Goal: Transaction & Acquisition: Book appointment/travel/reservation

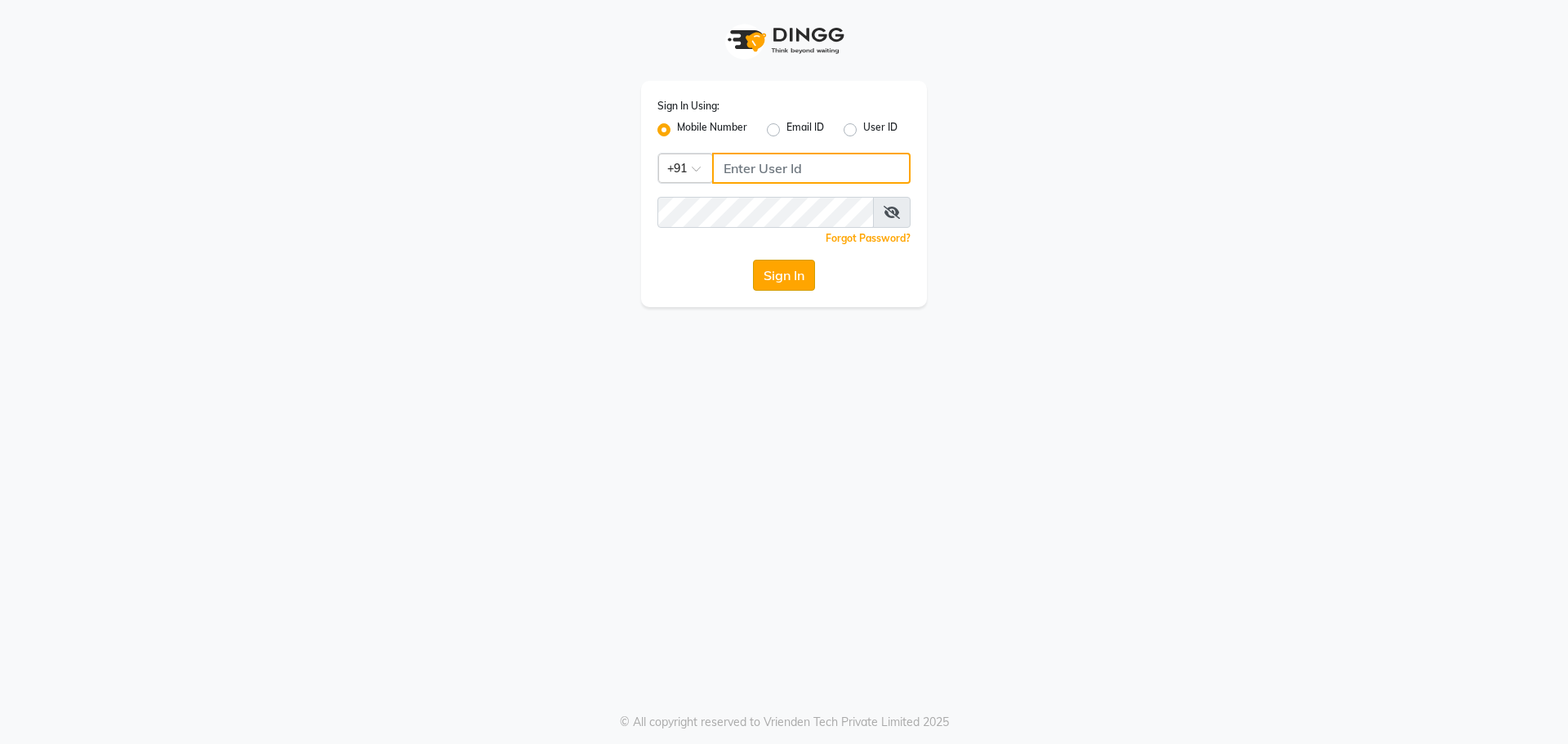
type input "9152727971"
click at [784, 272] on button "Sign In" at bounding box center [784, 274] width 62 height 31
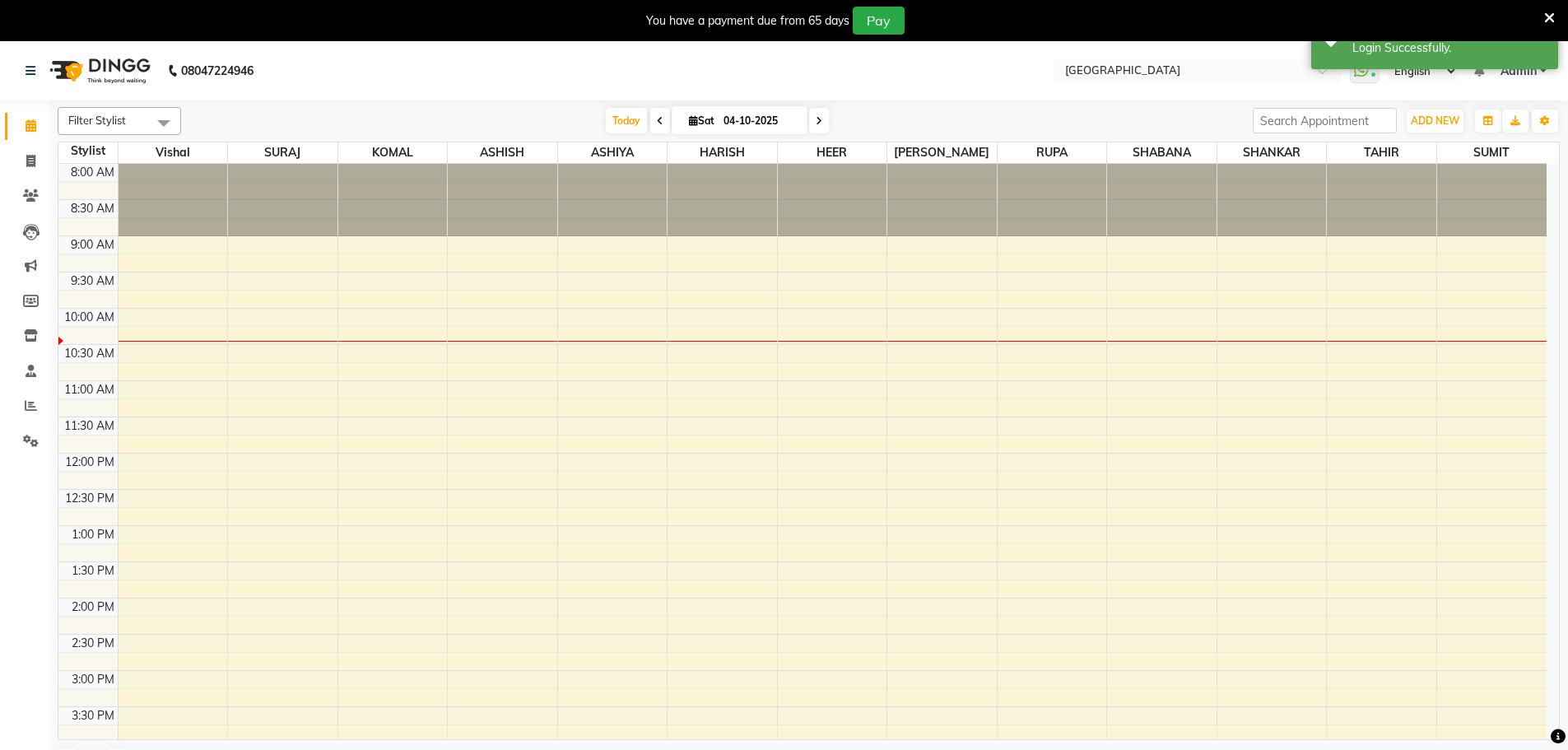
click at [1548, 16] on icon at bounding box center [1549, 18] width 11 height 15
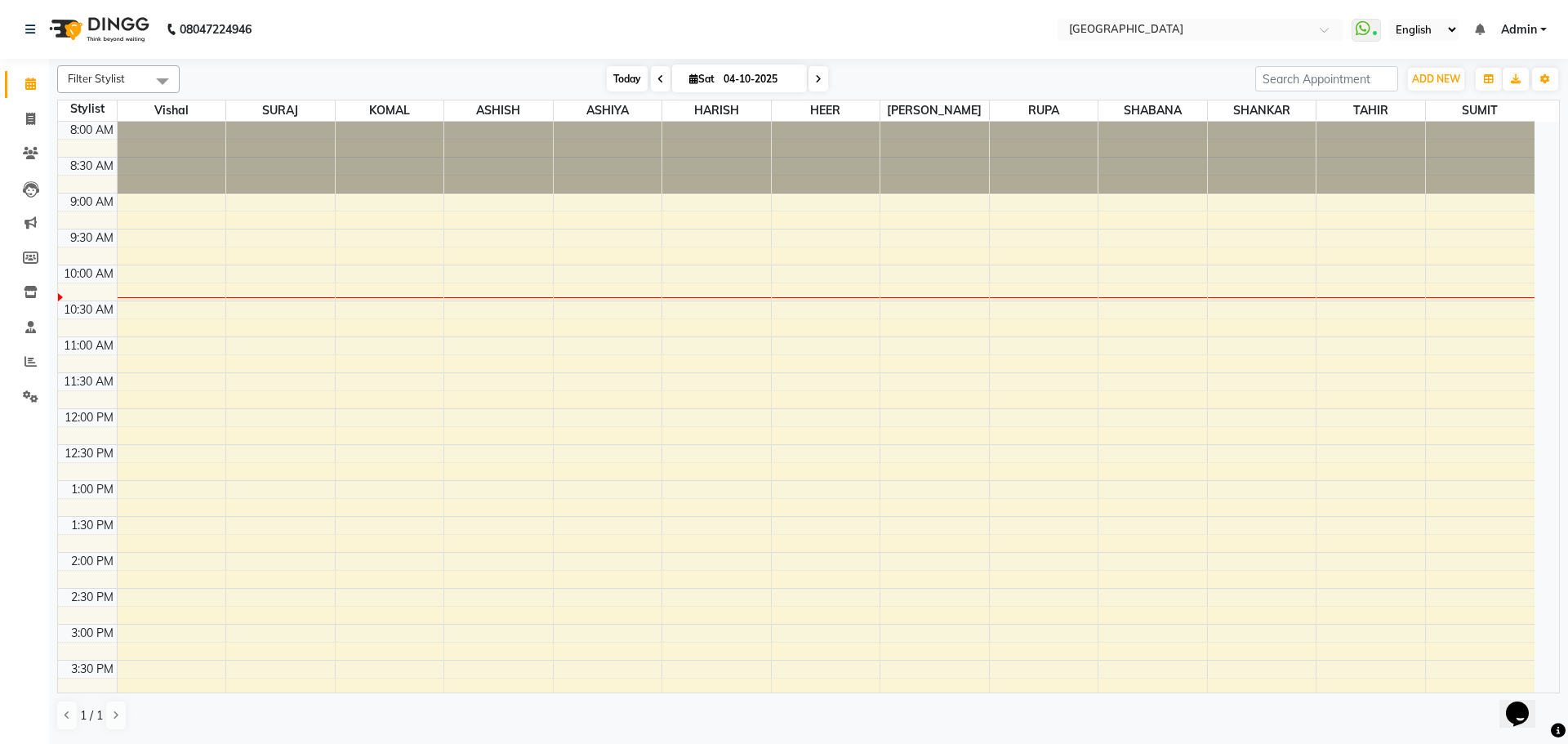
click at [625, 77] on span "Today" at bounding box center [627, 79] width 41 height 26
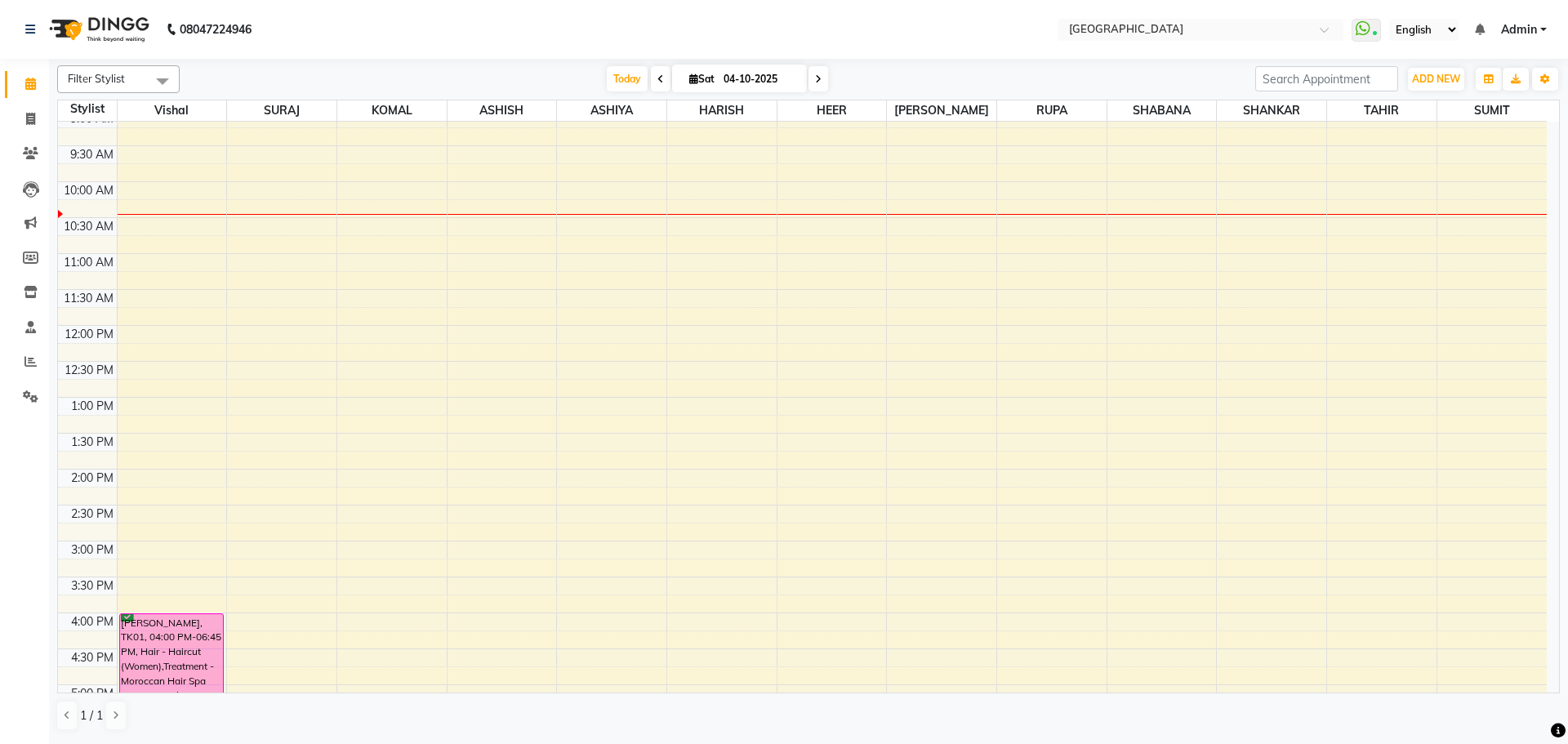
scroll to position [62, 0]
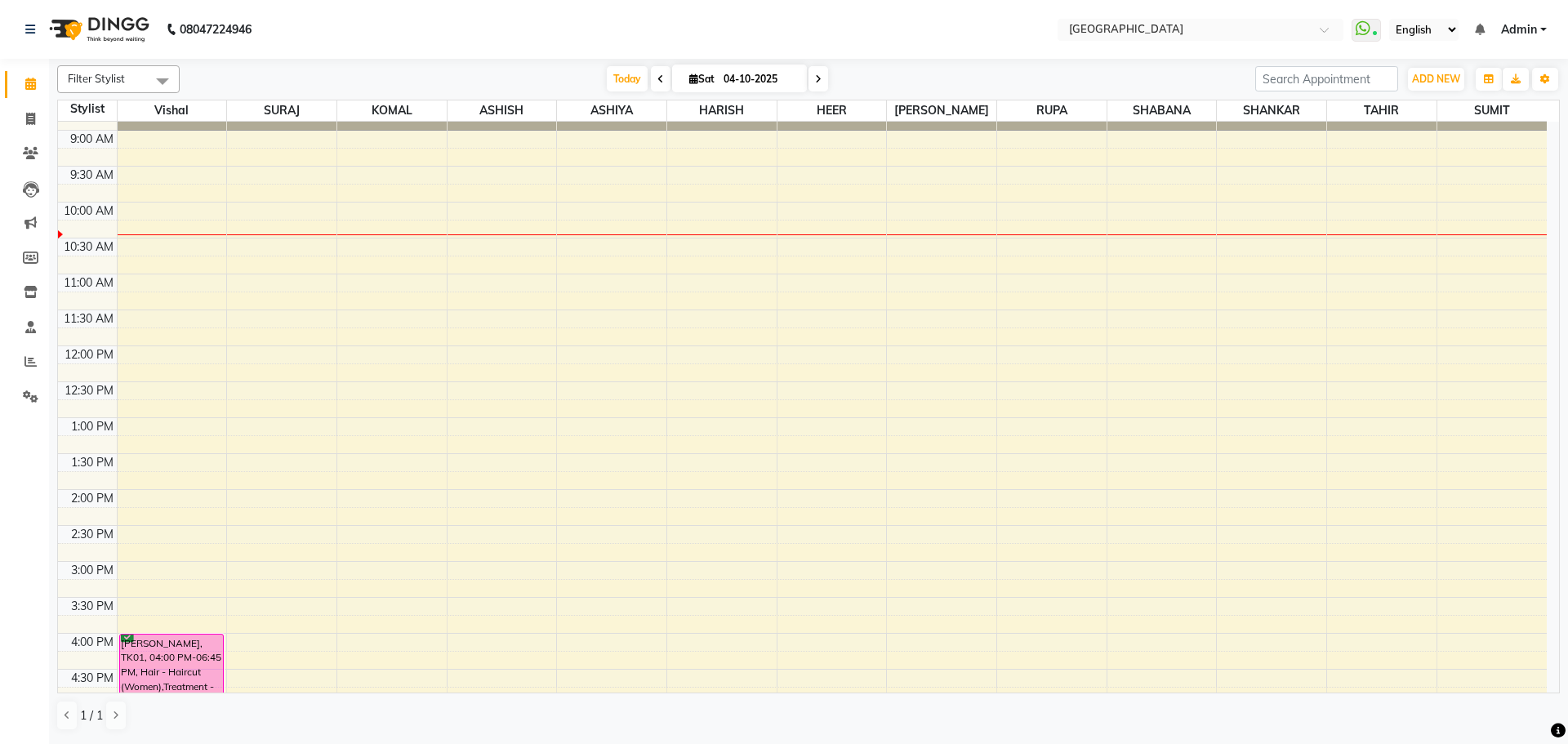
click at [162, 314] on div "8:00 AM 8:30 AM 9:00 AM 9:30 AM 10:00 AM 10:30 AM 11:00 AM 11:30 AM 12:00 PM 12…" at bounding box center [802, 633] width 1489 height 1149
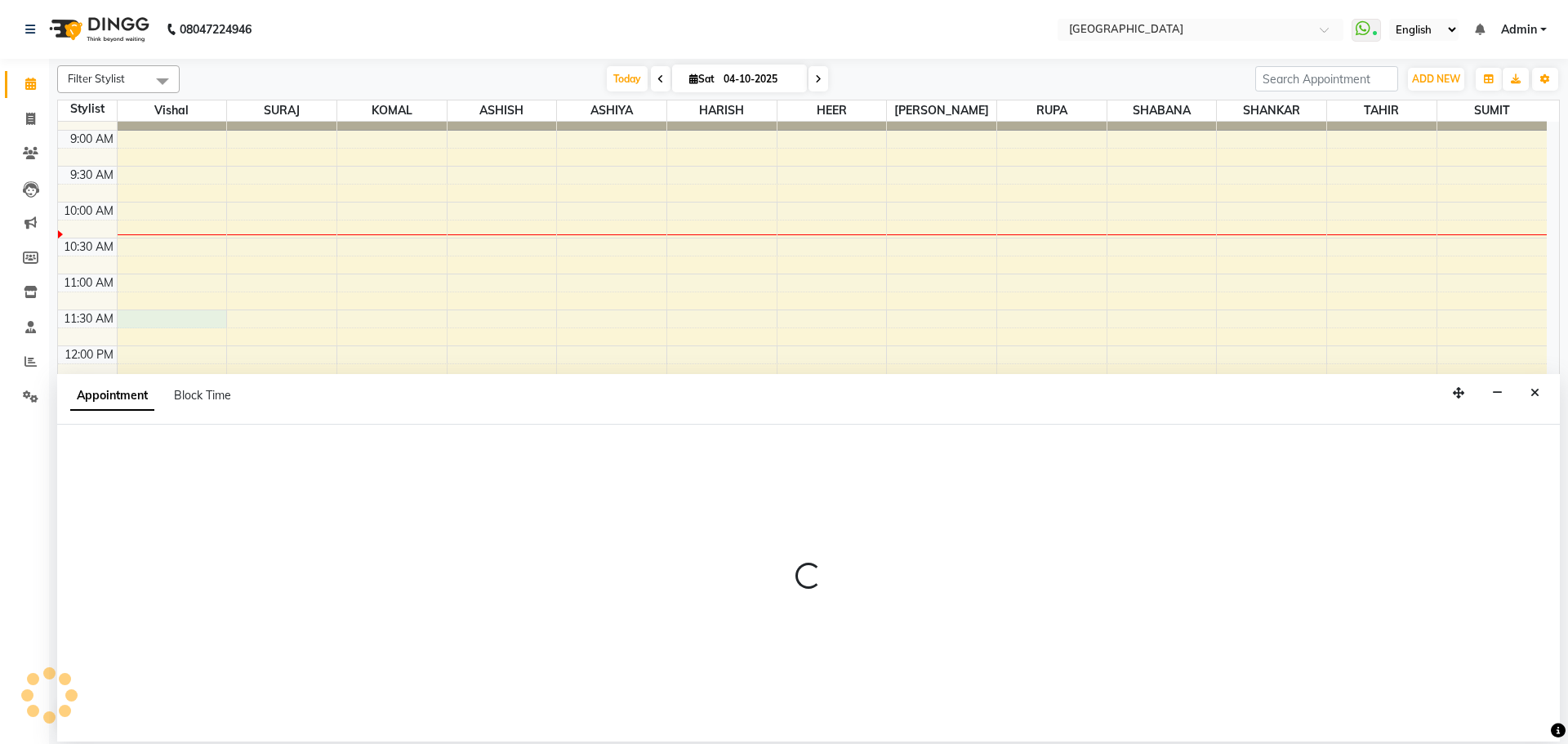
select select "6520"
select select "690"
select select "tentative"
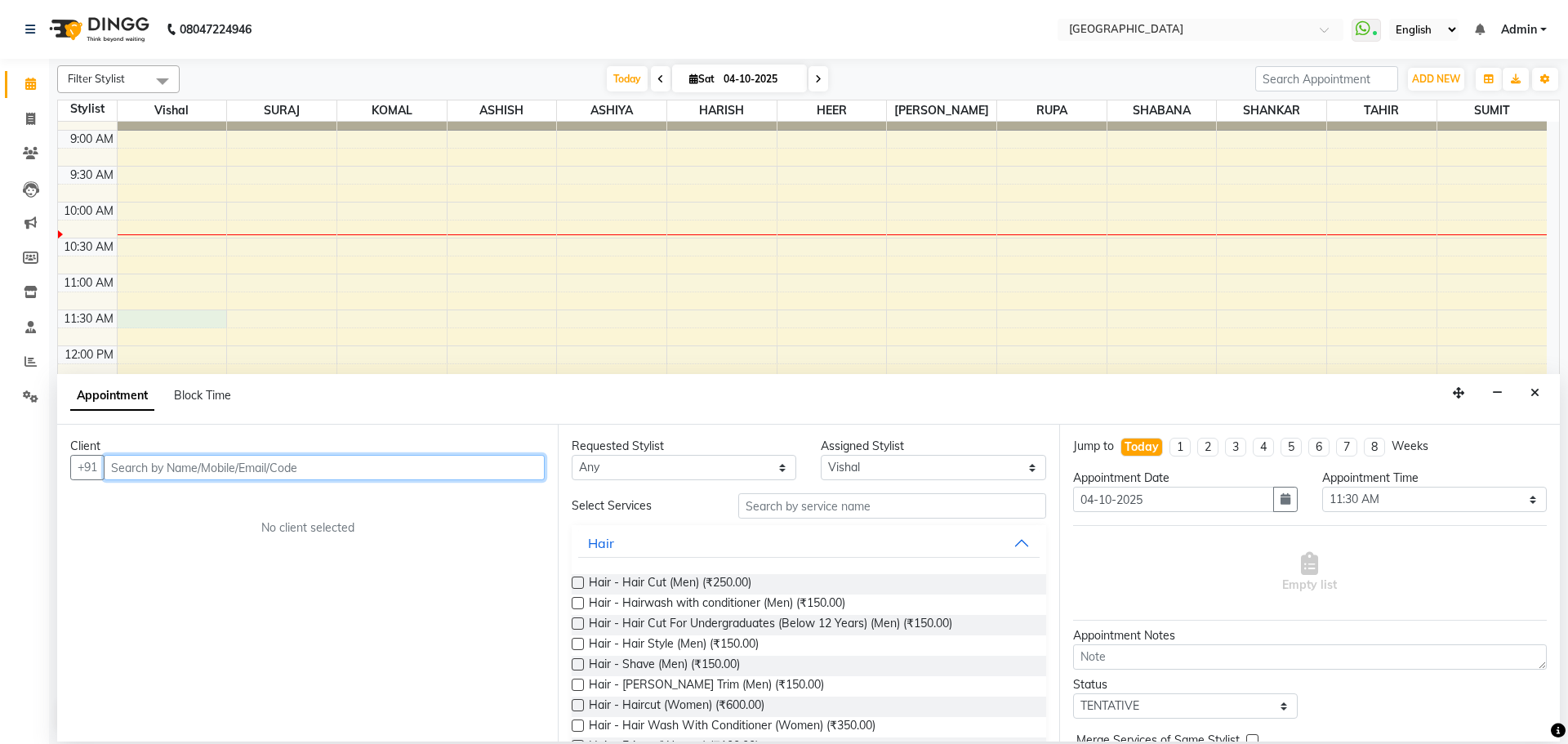
click at [524, 476] on input "text" at bounding box center [324, 468] width 441 height 26
type input "s"
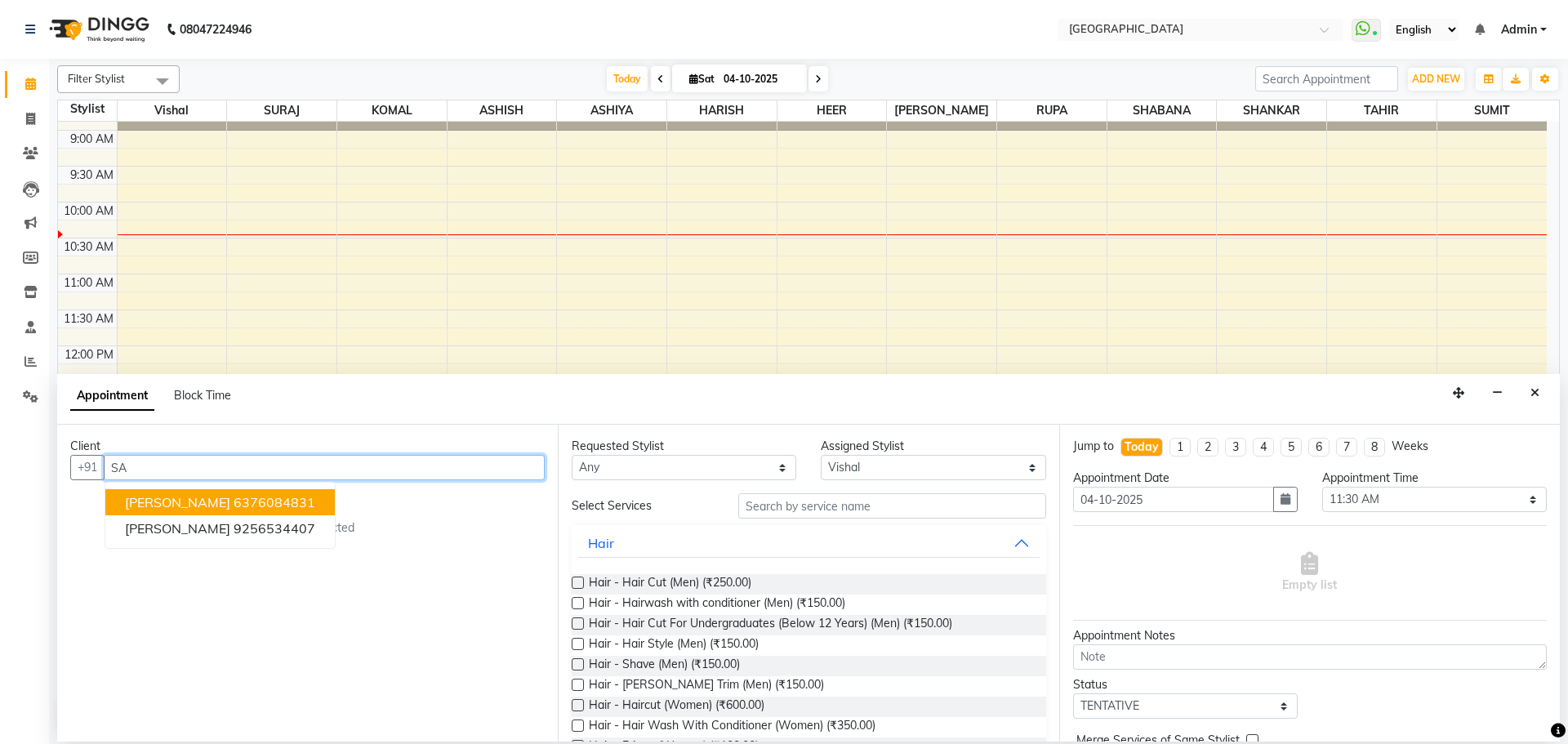
type input "S"
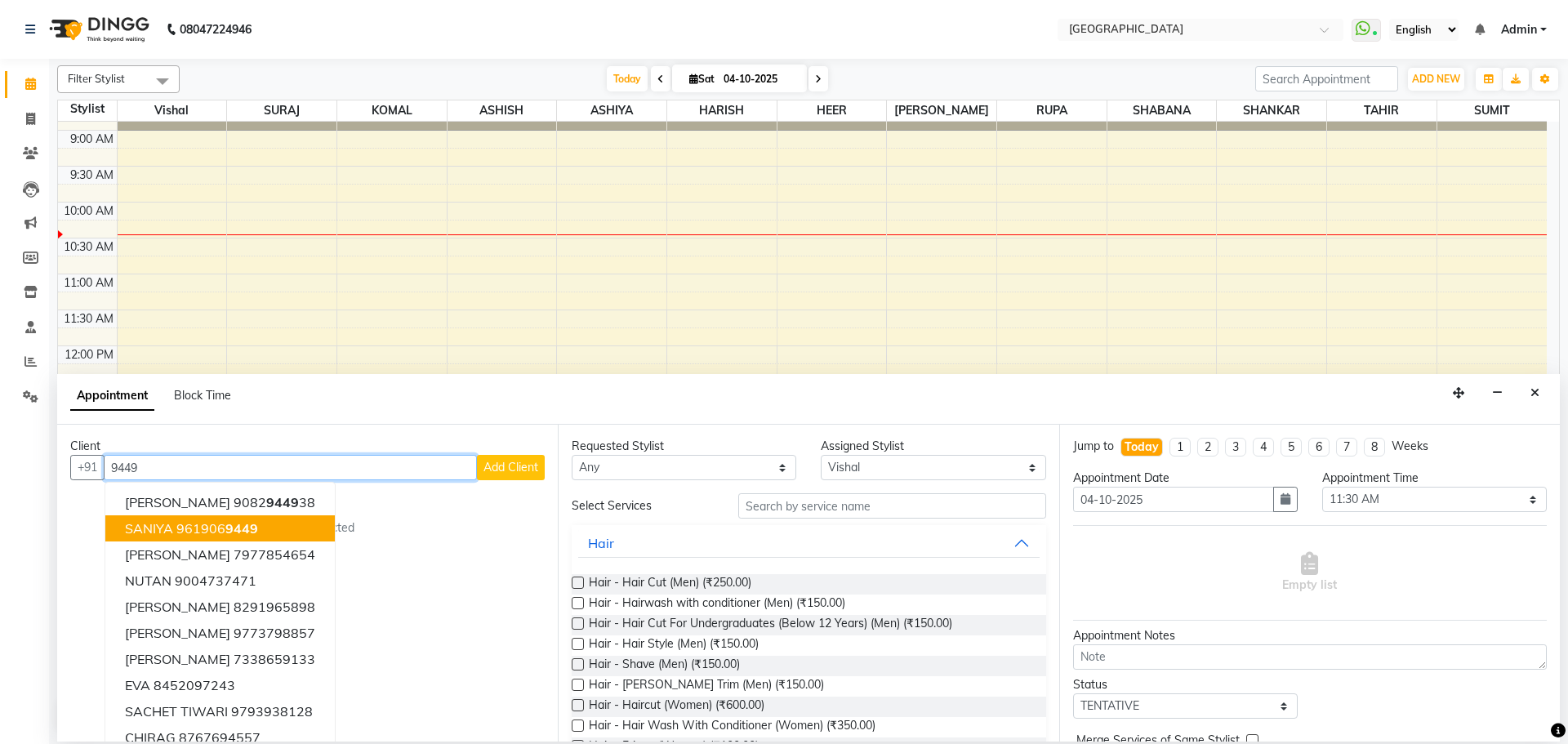
click at [231, 534] on span "9449" at bounding box center [242, 528] width 33 height 16
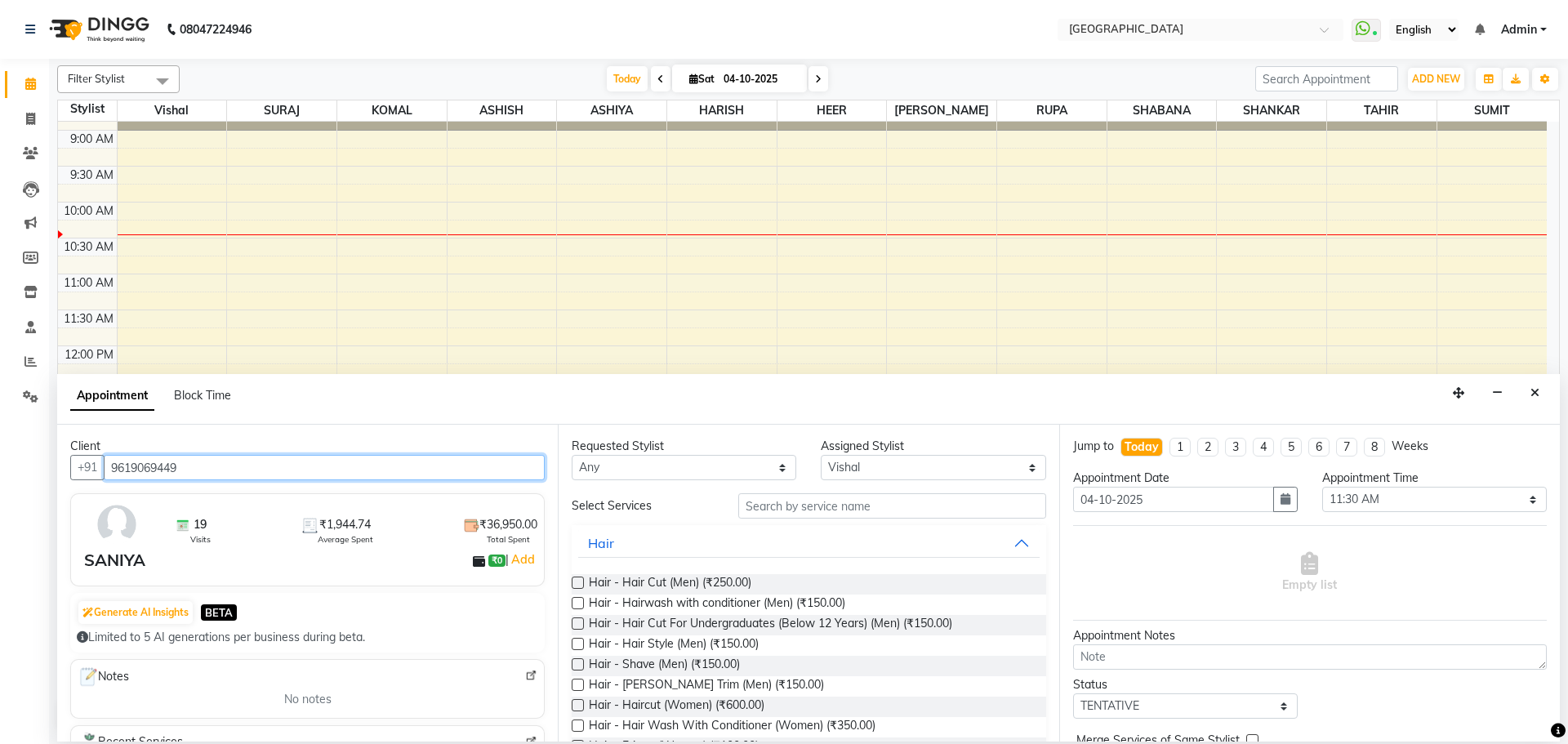
type input "9619069449"
click at [851, 516] on input "text" at bounding box center [891, 506] width 308 height 26
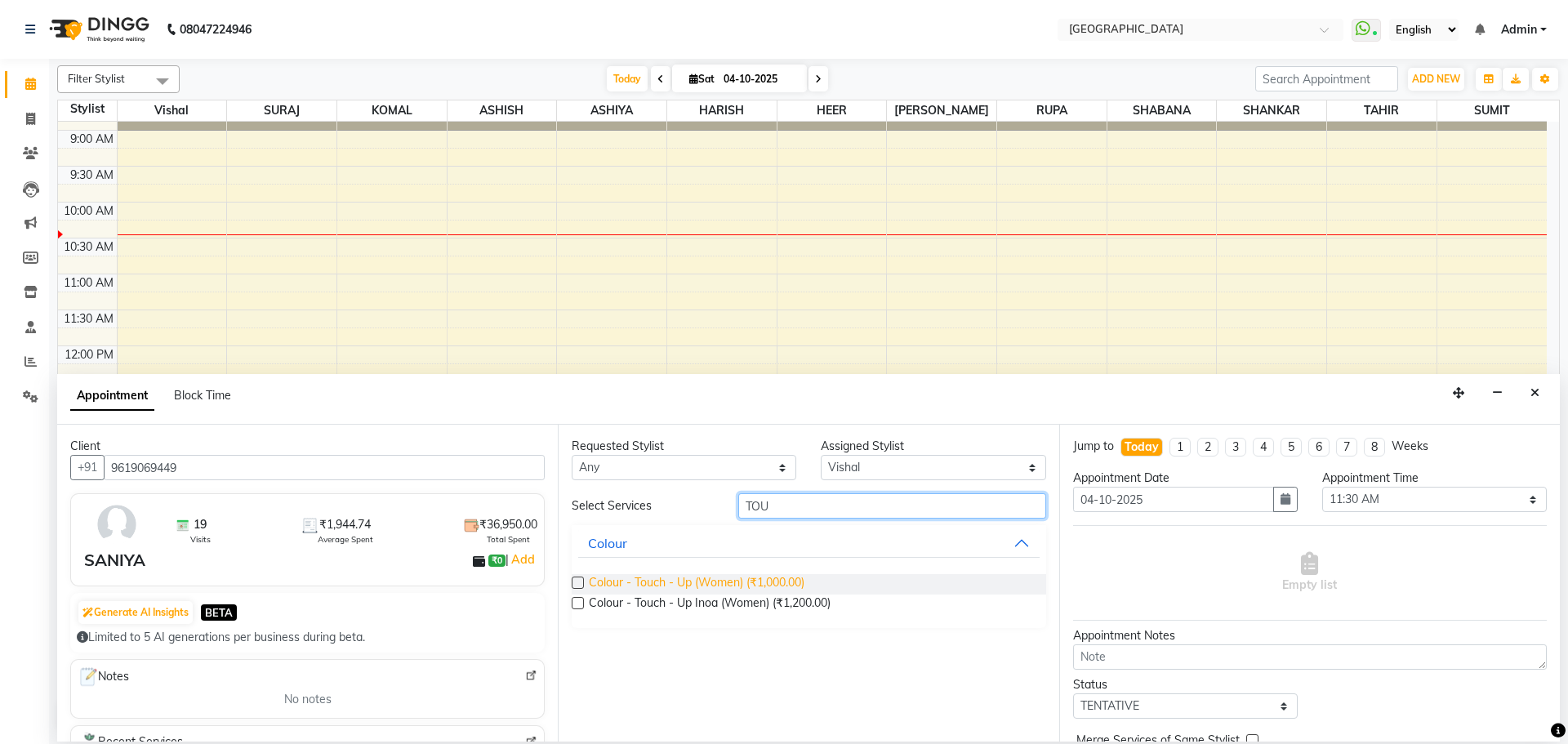
type input "TOU"
click at [795, 585] on span "Colour - Touch - Up (Women) (₹1,000.00)" at bounding box center [697, 585] width 216 height 21
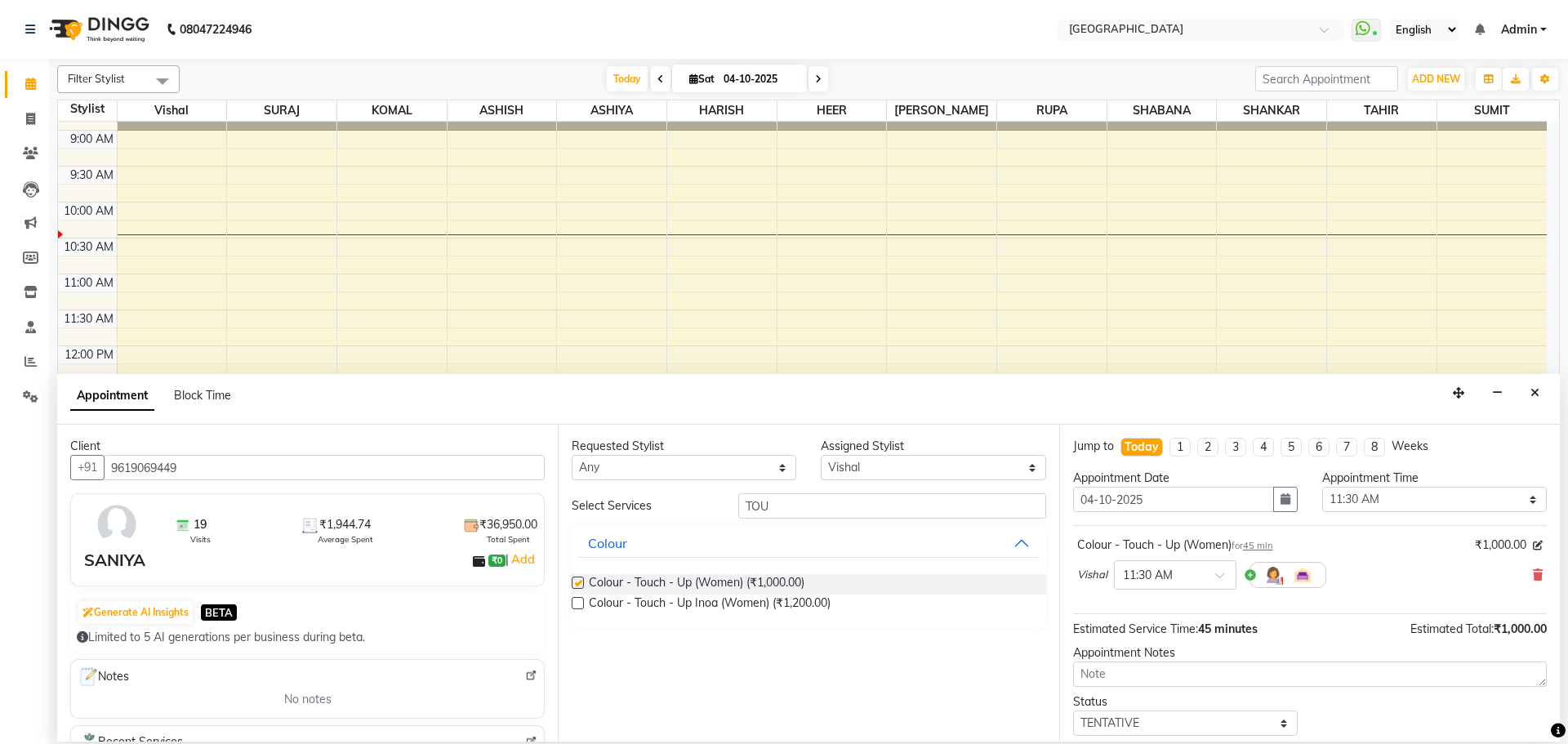
checkbox input "false"
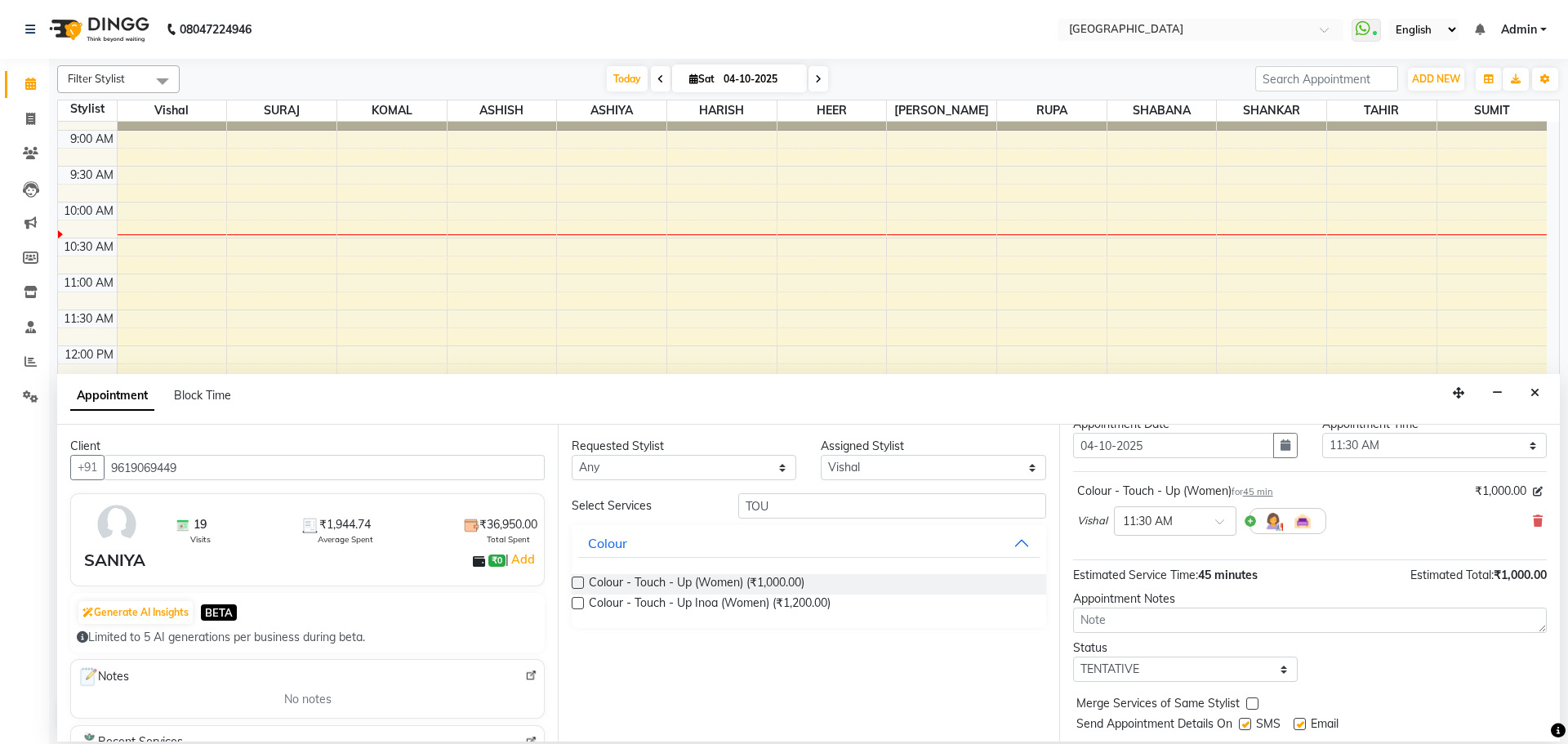
scroll to position [97, 0]
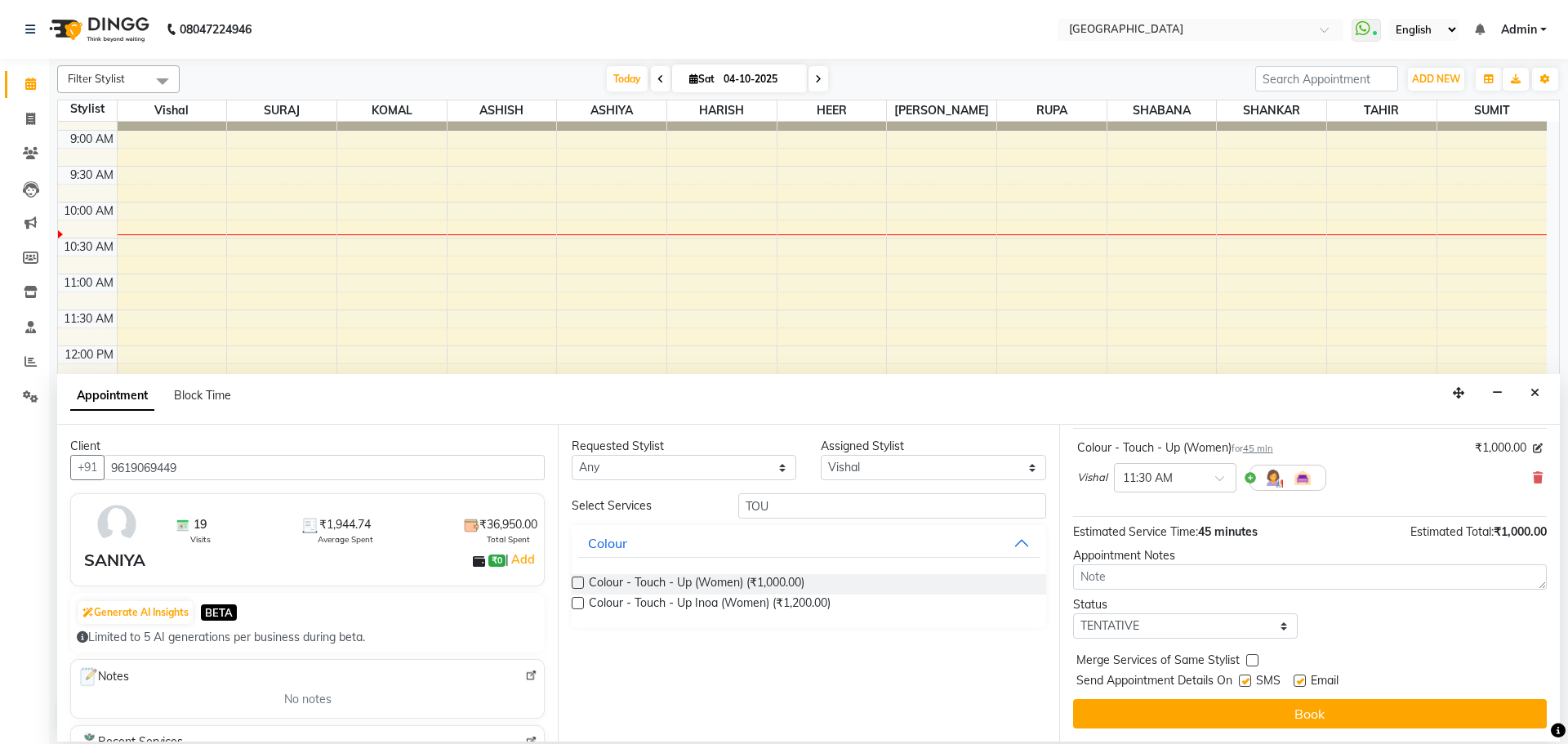
click at [1248, 659] on label at bounding box center [1252, 660] width 12 height 12
click at [1248, 659] on input "checkbox" at bounding box center [1251, 662] width 11 height 11
checkbox input "true"
click at [1232, 619] on select "Select TENTATIVE CONFIRM CHECK-IN UPCOMING" at bounding box center [1185, 626] width 225 height 26
select select "confirm booking"
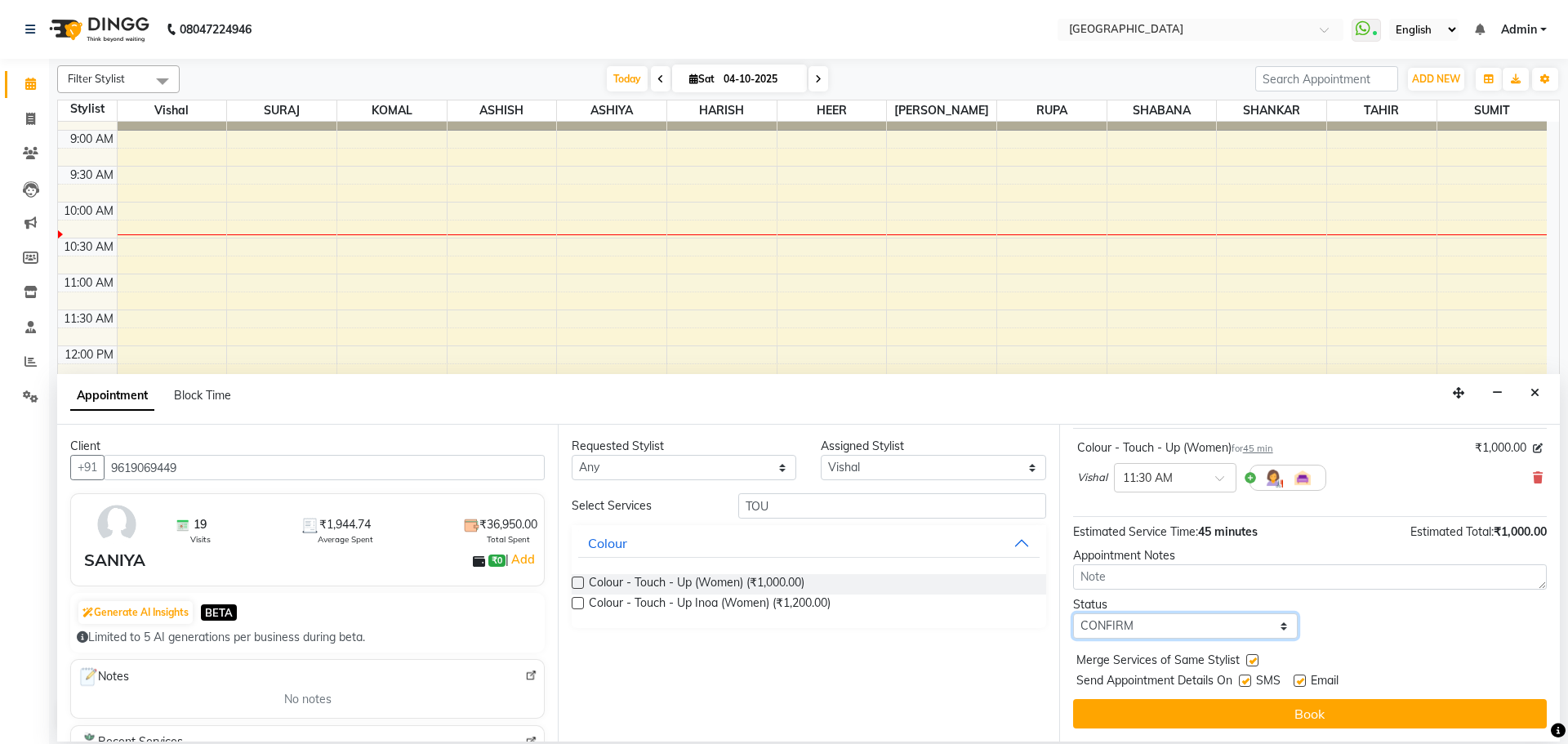
click at [1073, 613] on select "Select TENTATIVE CONFIRM CHECK-IN UPCOMING" at bounding box center [1185, 626] width 225 height 26
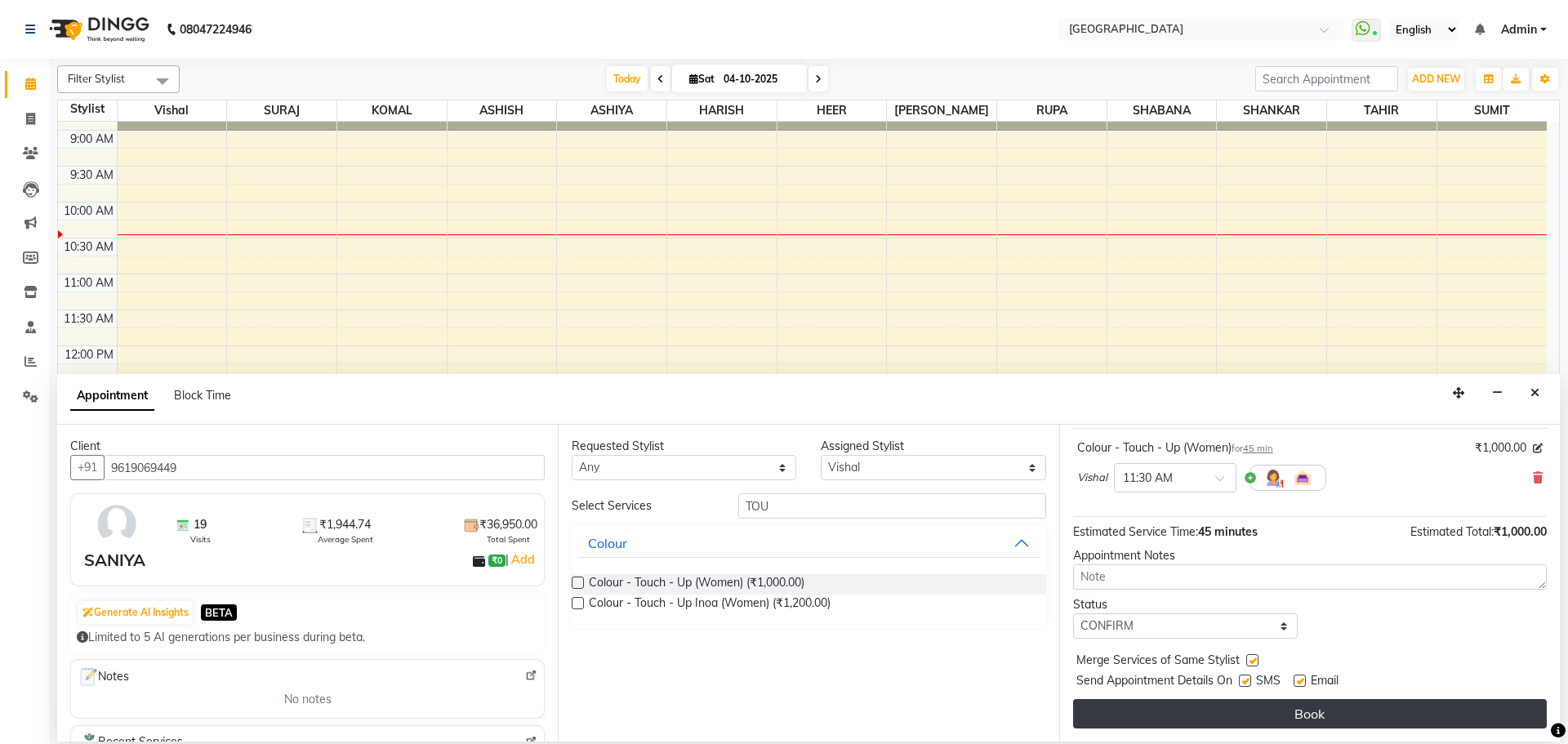
click at [1310, 710] on button "Book" at bounding box center [1309, 714] width 473 height 30
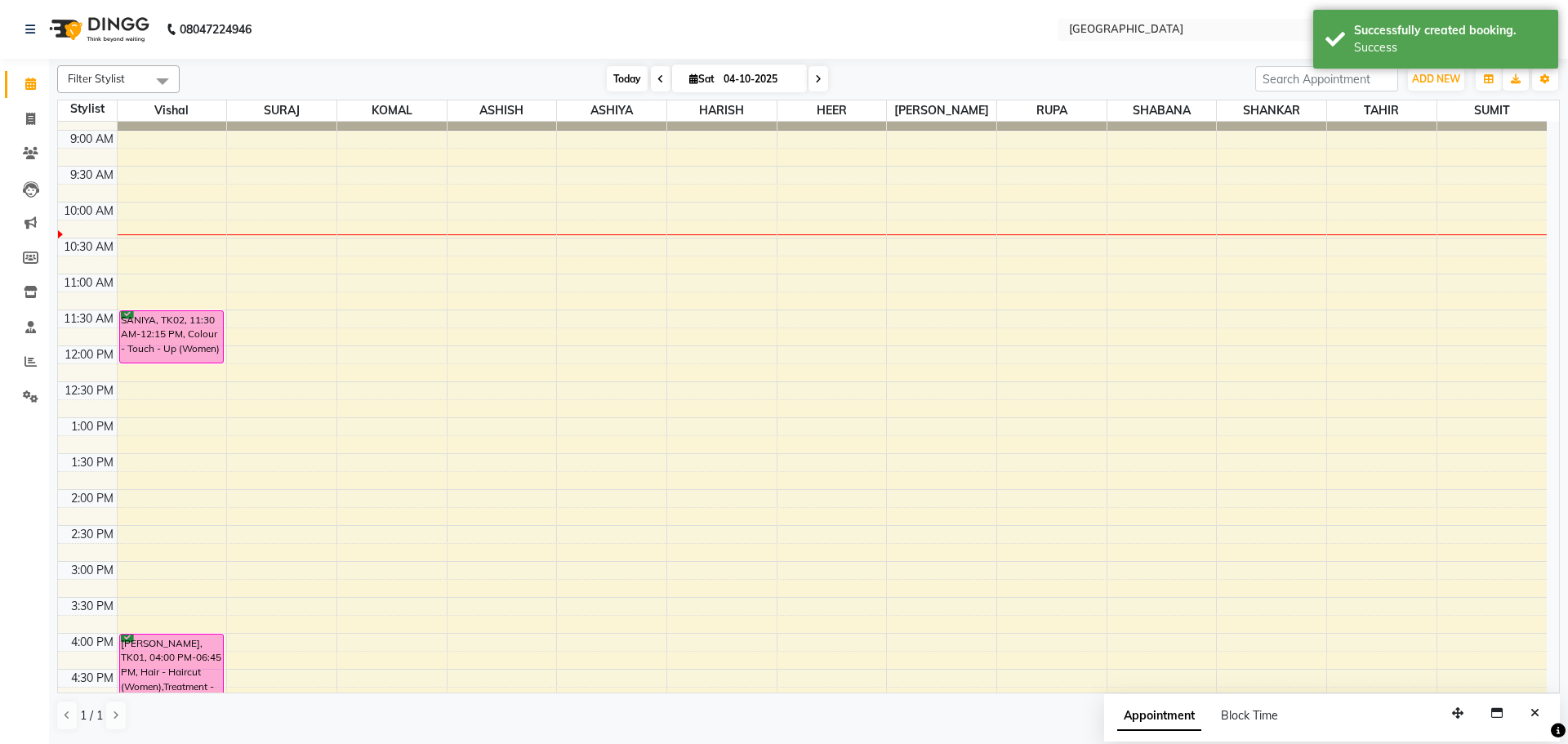
click at [626, 68] on span "Today" at bounding box center [627, 79] width 41 height 26
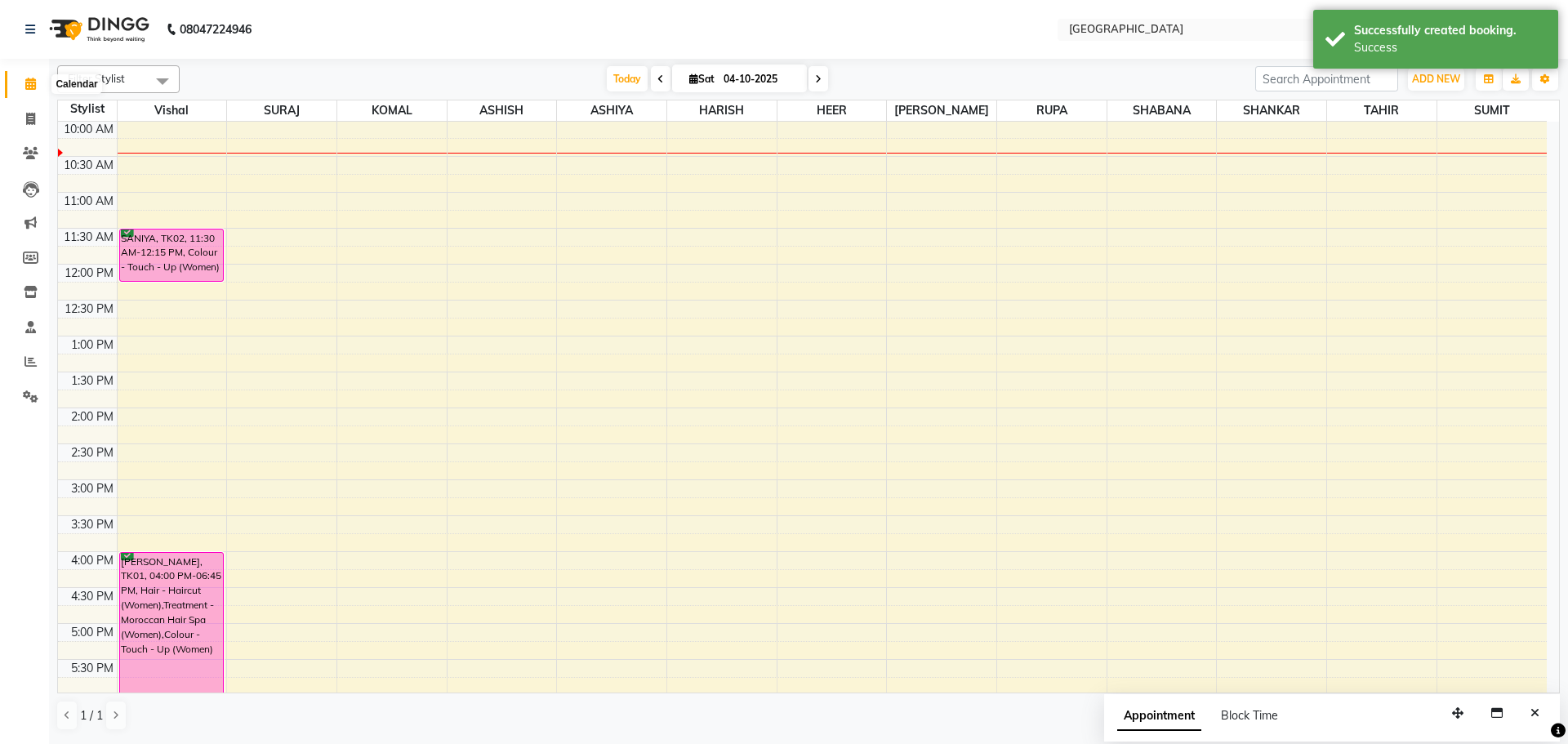
click at [33, 86] on icon at bounding box center [31, 83] width 11 height 12
click at [632, 81] on span "Today" at bounding box center [627, 79] width 41 height 26
